Goal: Task Accomplishment & Management: Complete application form

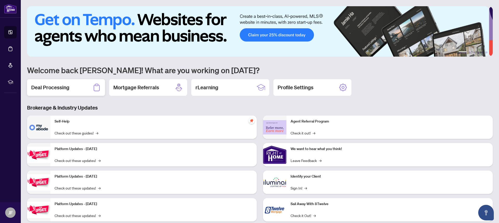
click at [63, 91] on h2 "Deal Processing" at bounding box center [50, 87] width 38 height 7
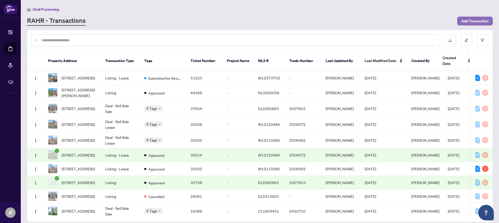
click at [470, 22] on span "Add Transaction" at bounding box center [475, 21] width 27 height 8
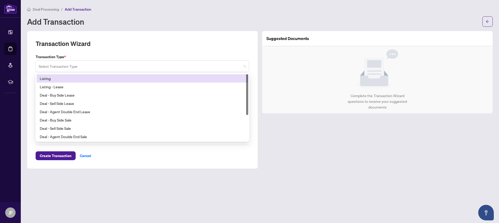
click at [244, 67] on span at bounding box center [143, 66] width 208 height 10
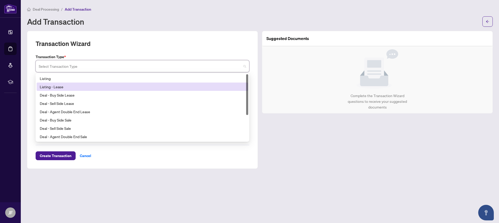
click at [46, 87] on div "Listing - Lease" at bounding box center [142, 87] width 205 height 6
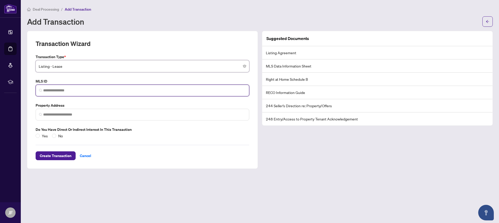
click at [141, 89] on input "search" at bounding box center [144, 90] width 203 height 5
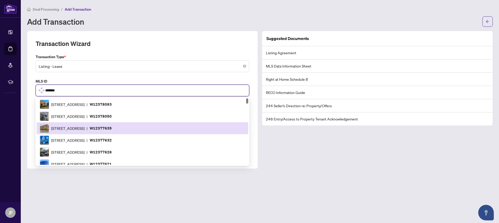
scroll to position [294, 0]
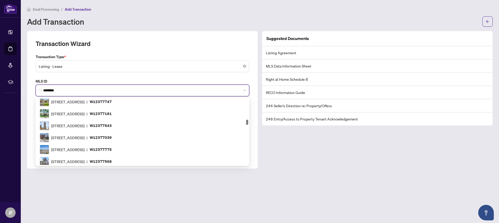
type input "*********"
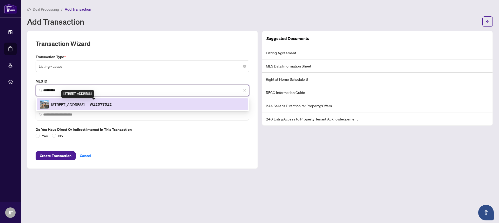
click at [85, 106] on span "[STREET_ADDRESS]" at bounding box center [67, 105] width 33 height 6
type input "**********"
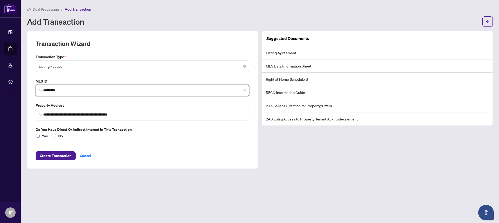
type input "*********"
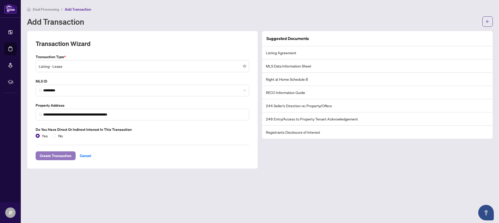
click at [48, 158] on span "Create Transaction" at bounding box center [56, 156] width 32 height 8
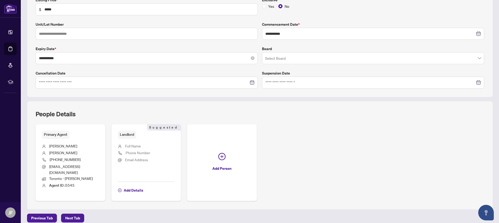
scroll to position [98, 0]
click at [133, 187] on span "Add Details" at bounding box center [134, 190] width 20 height 8
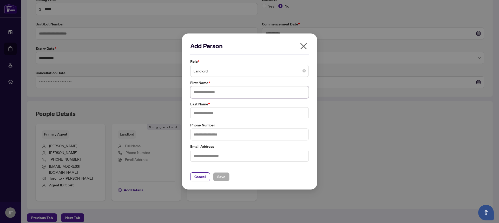
click at [217, 92] on input "text" at bounding box center [249, 92] width 119 height 12
type input "******"
click at [216, 118] on input "text" at bounding box center [249, 113] width 119 height 12
type input "***"
click at [228, 157] on input "text" at bounding box center [249, 156] width 119 height 12
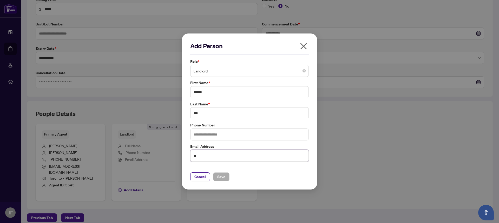
type input "*"
type input "**********"
click at [223, 178] on span "Save" at bounding box center [221, 177] width 8 height 8
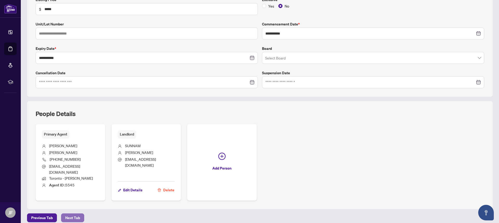
click at [74, 216] on span "Next Tab" at bounding box center [72, 218] width 15 height 8
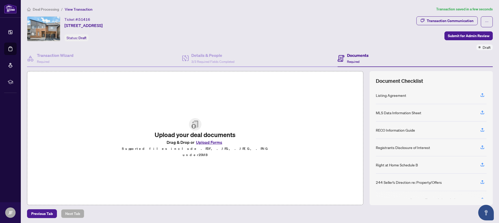
click at [198, 146] on button "Upload Forms" at bounding box center [209, 142] width 29 height 7
click at [209, 145] on button "Upload Forms" at bounding box center [209, 142] width 29 height 7
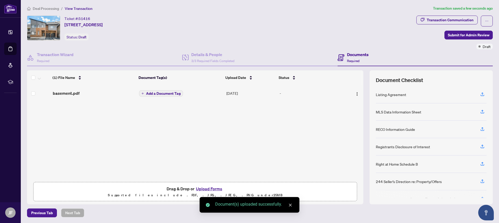
scroll to position [1, 0]
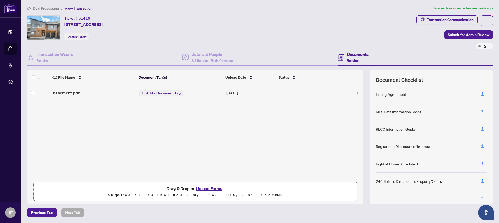
click at [206, 188] on button "Upload Forms" at bounding box center [209, 188] width 29 height 7
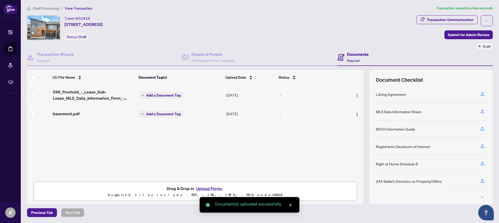
click at [207, 190] on button "Upload Forms" at bounding box center [209, 188] width 29 height 7
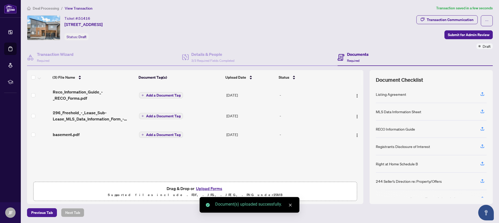
click at [206, 189] on button "Upload Forms" at bounding box center [209, 188] width 29 height 7
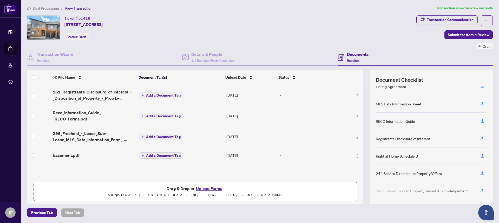
scroll to position [11, 0]
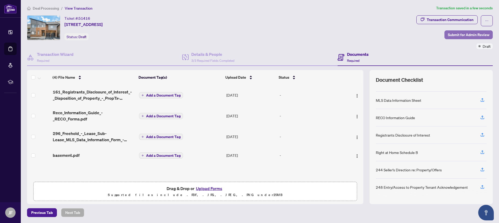
click at [461, 36] on span "Submit for Admin Review" at bounding box center [469, 35] width 42 height 8
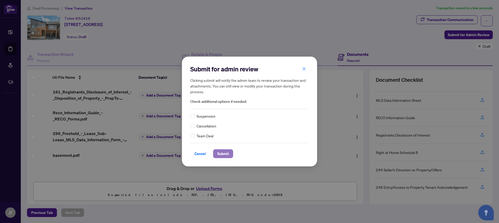
click at [220, 156] on span "Submit" at bounding box center [223, 154] width 12 height 8
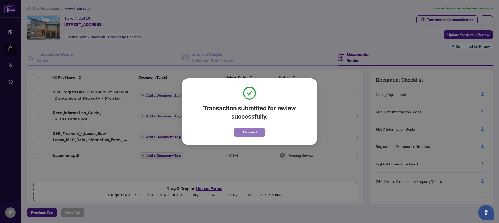
click at [244, 134] on span "Proceed" at bounding box center [250, 132] width 14 height 8
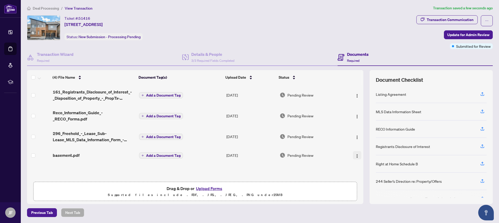
click at [355, 156] on img "button" at bounding box center [357, 156] width 4 height 4
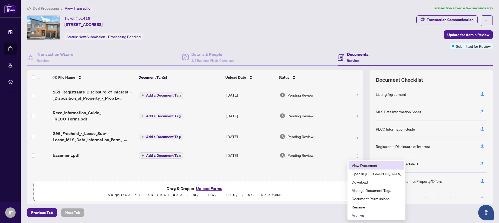
click at [363, 165] on span "View Document" at bounding box center [377, 166] width 50 height 6
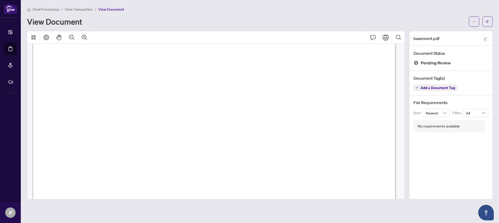
scroll to position [676, 0]
